Goal: Task Accomplishment & Management: Use online tool/utility

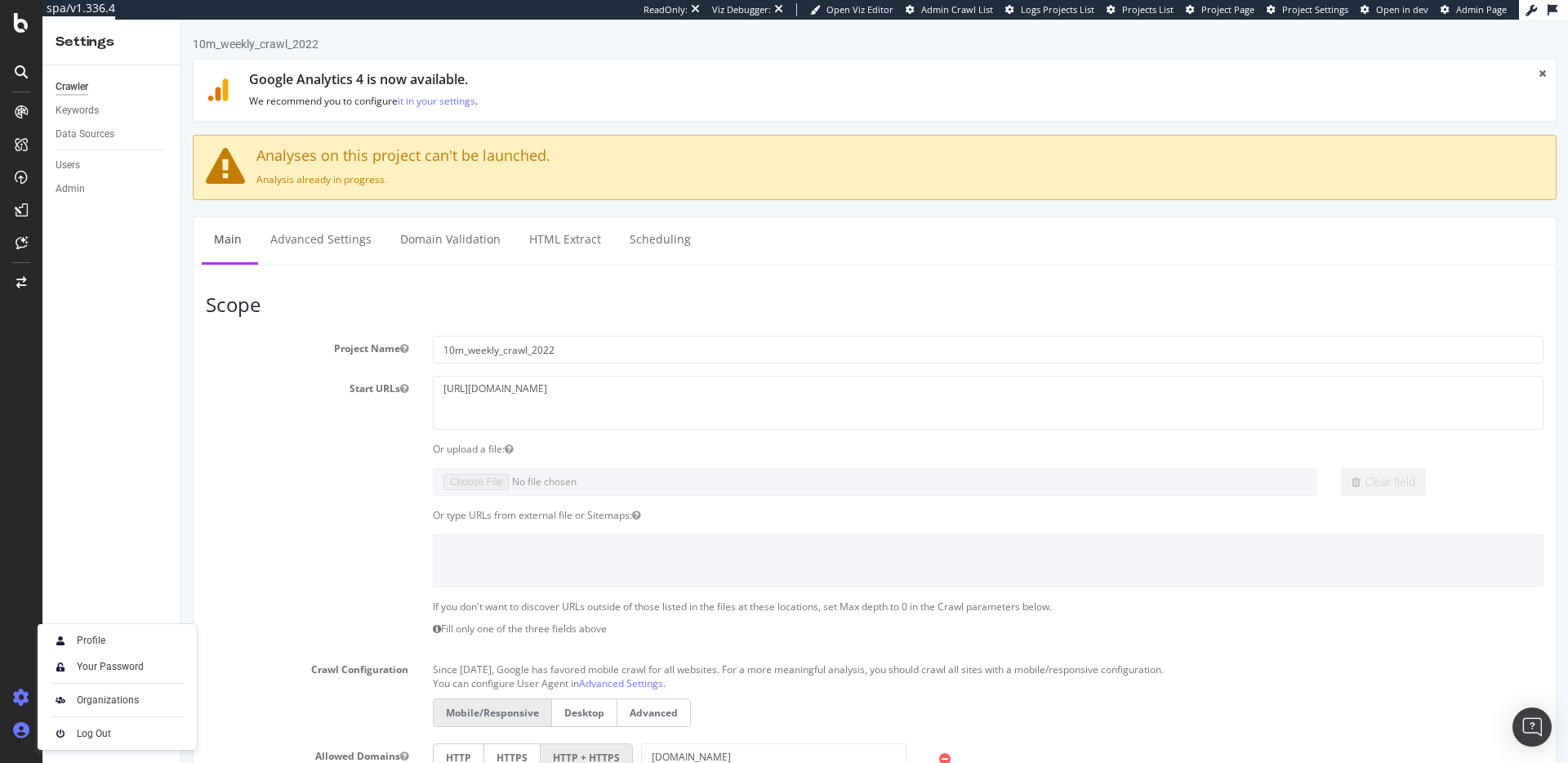
click at [30, 728] on div at bounding box center [21, 730] width 39 height 26
click at [96, 635] on div "Profile" at bounding box center [90, 640] width 29 height 13
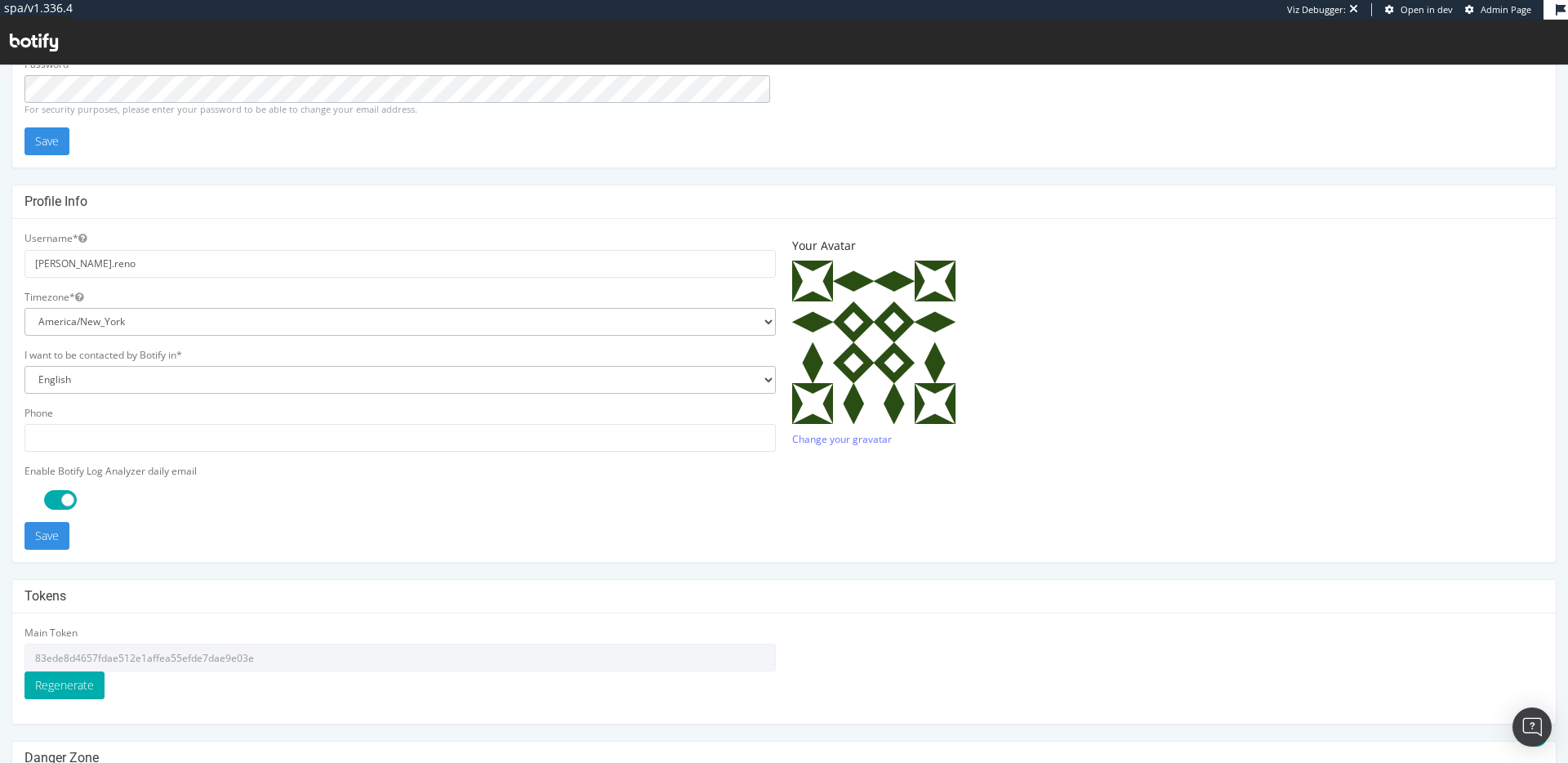
scroll to position [330, 0]
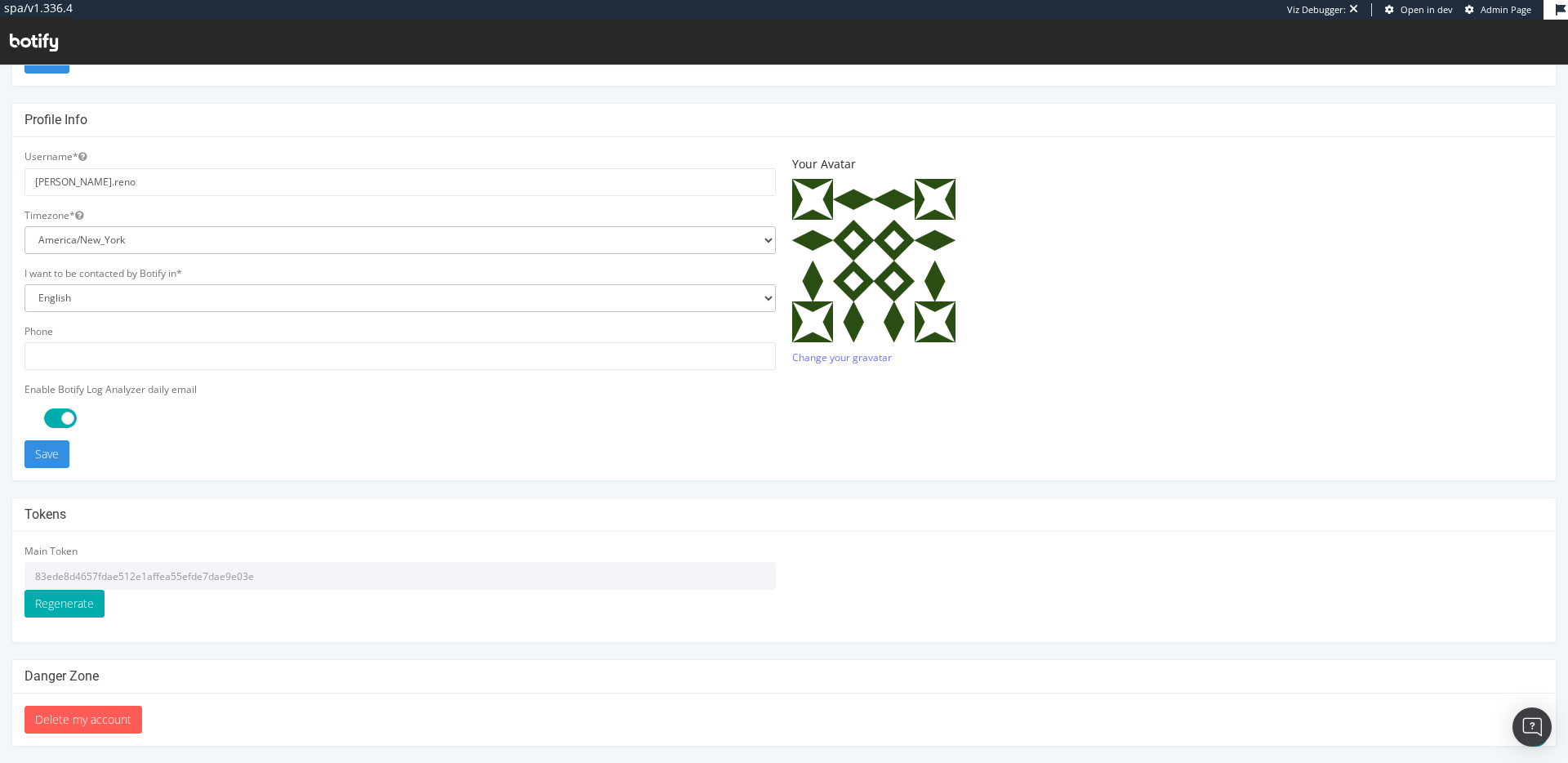
click at [189, 572] on input "83ede8d4657fdae512e1affea55efde7dae9e03e" at bounding box center [401, 576] width 751 height 28
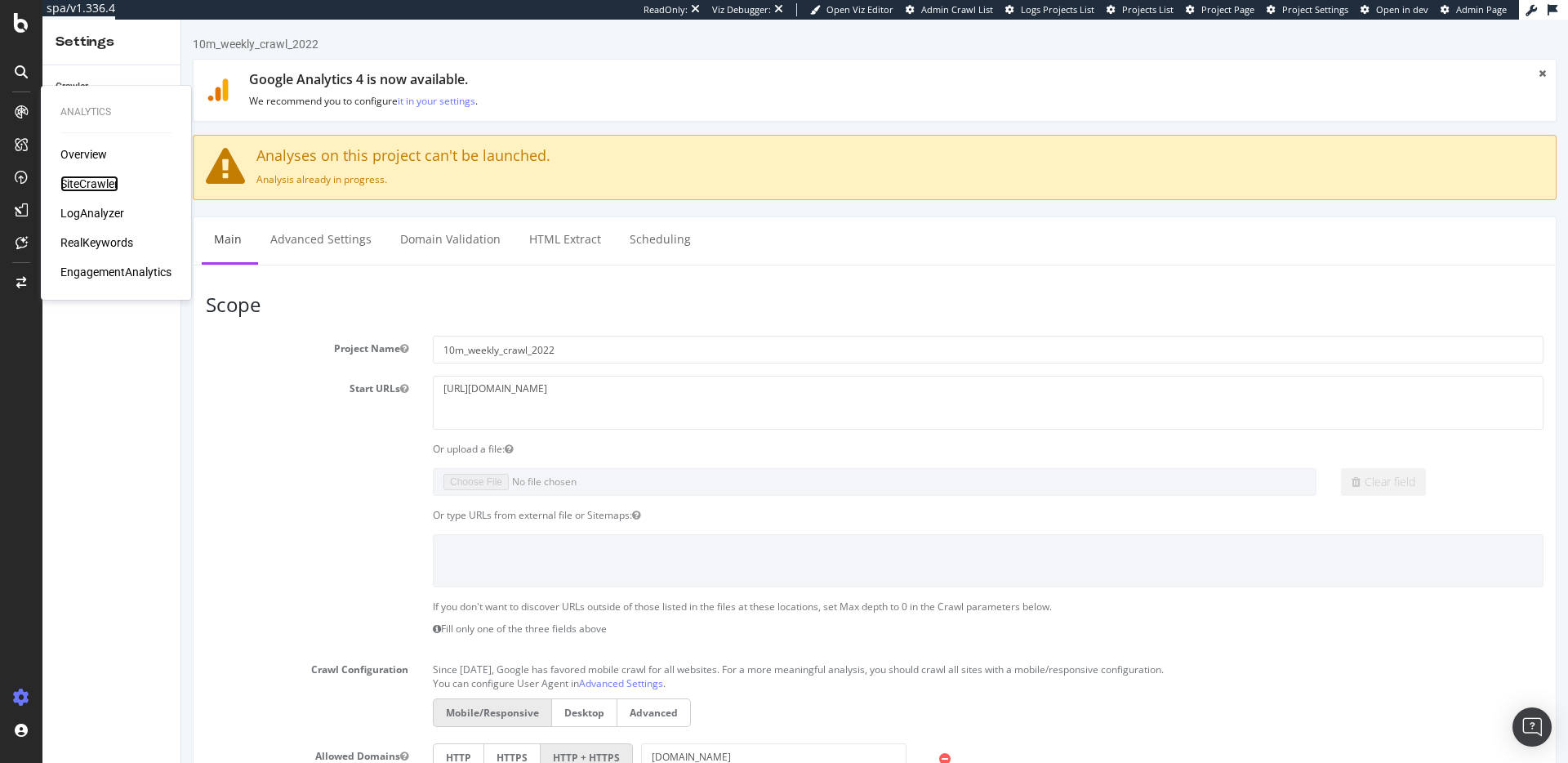
click at [84, 184] on div "SiteCrawler" at bounding box center [89, 184] width 58 height 17
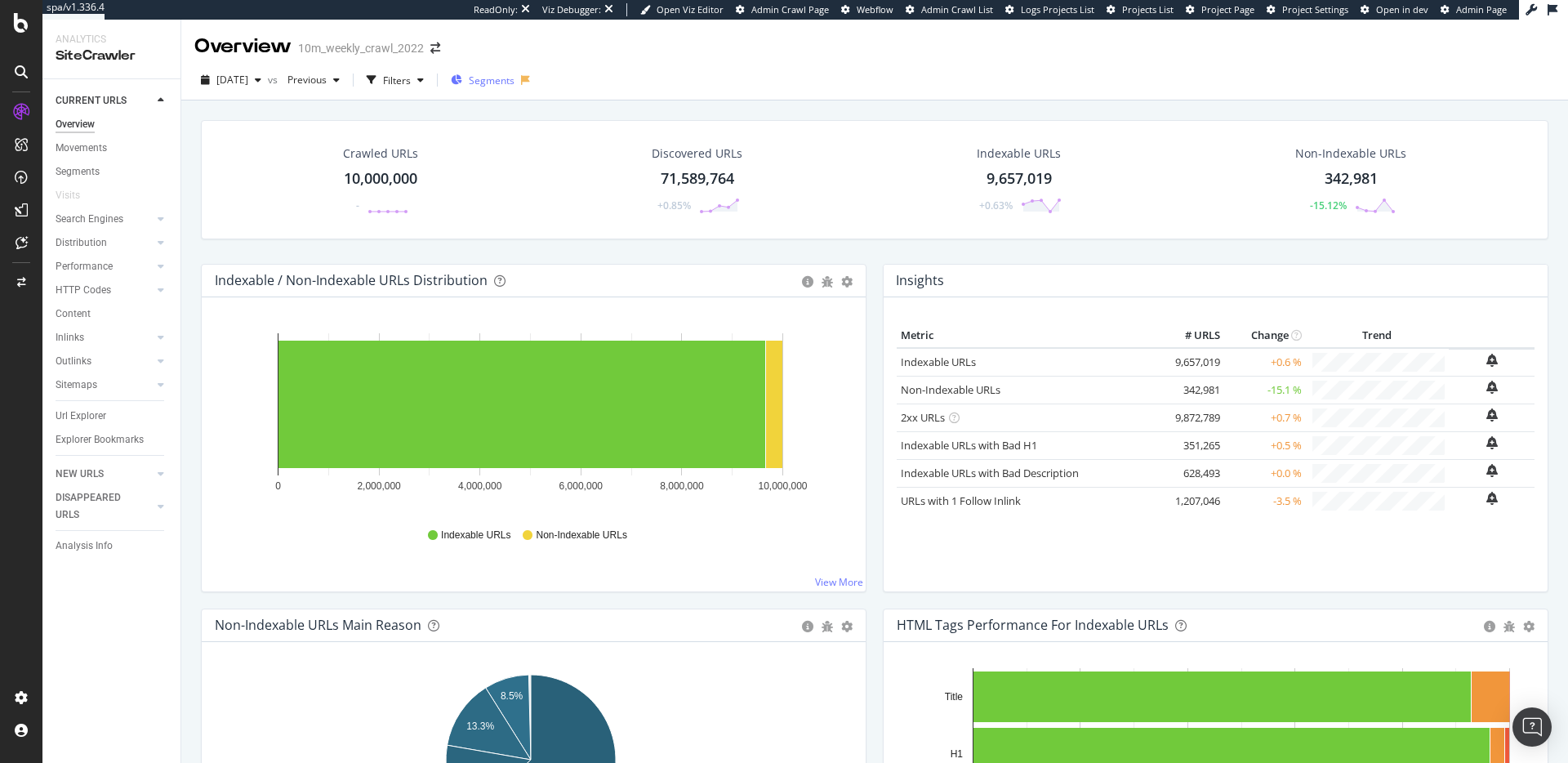
click at [515, 77] on span "Segments" at bounding box center [492, 80] width 46 height 14
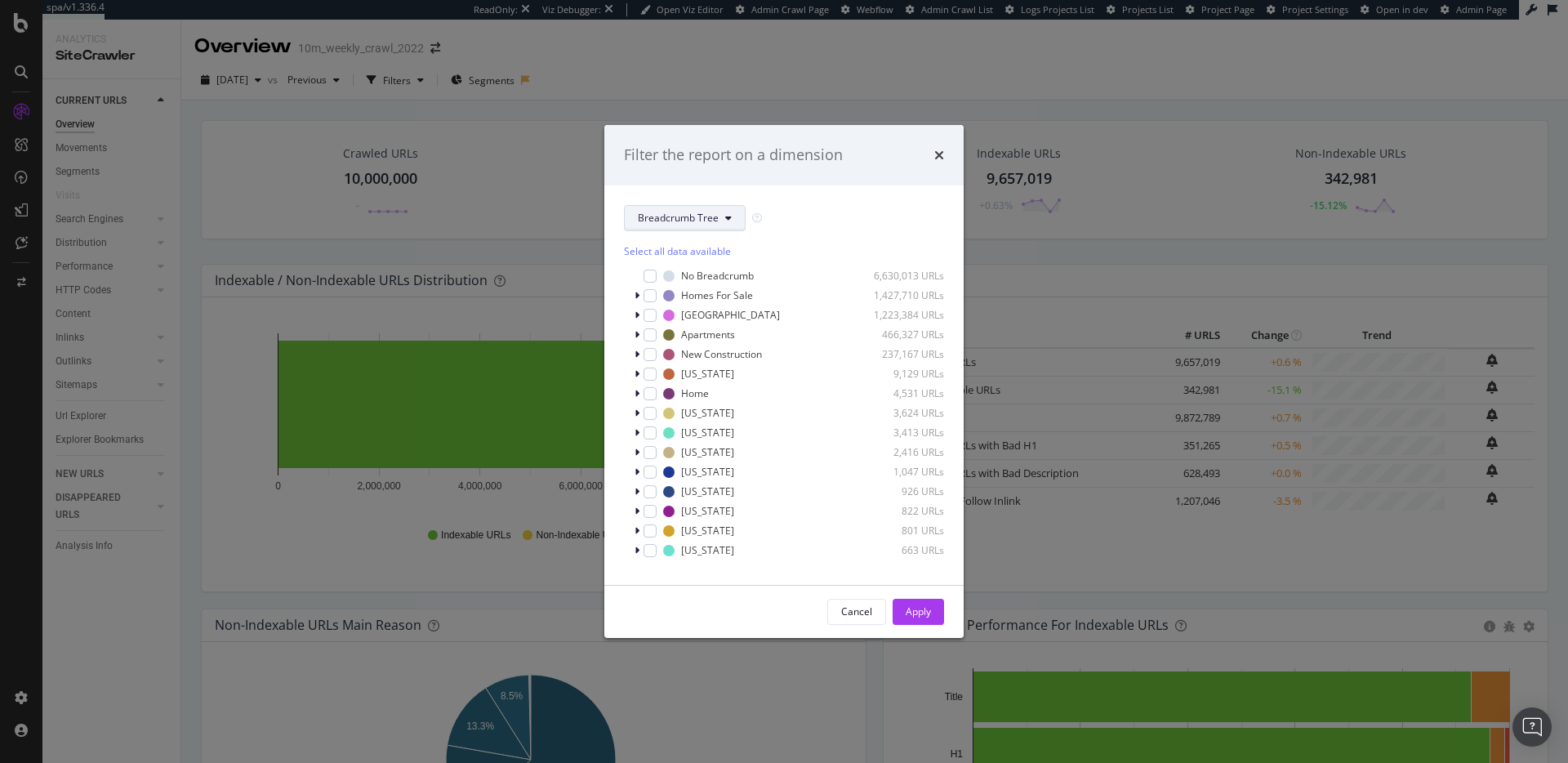
click at [731, 216] on button "Breadcrumb Tree" at bounding box center [685, 218] width 122 height 26
